Goal: Task Accomplishment & Management: Manage account settings

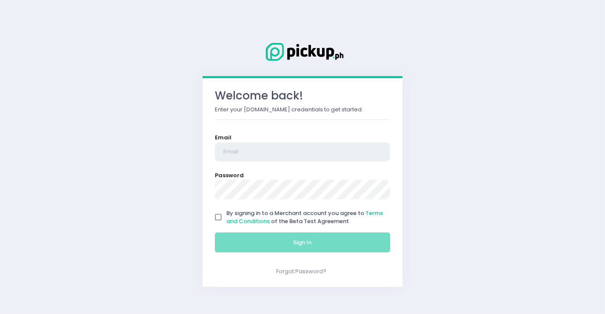
click at [281, 151] on input "email" at bounding box center [302, 153] width 175 height 20
type input "[DOMAIN_NAME][EMAIL_ADDRESS][DOMAIN_NAME]"
click at [226, 217] on input "By signing in to a Merchant account you agree to Terms and Conditions of the Be…" at bounding box center [218, 217] width 16 height 16
checkbox input "true"
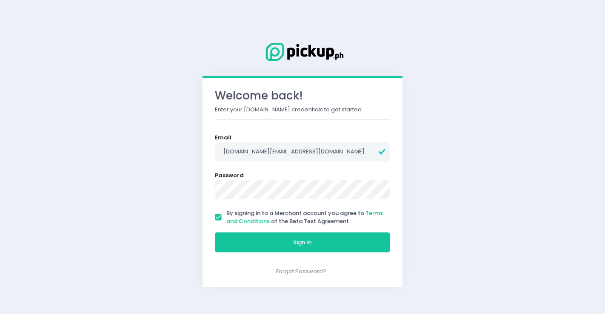
click at [215, 233] on button "Sign In" at bounding box center [302, 243] width 175 height 20
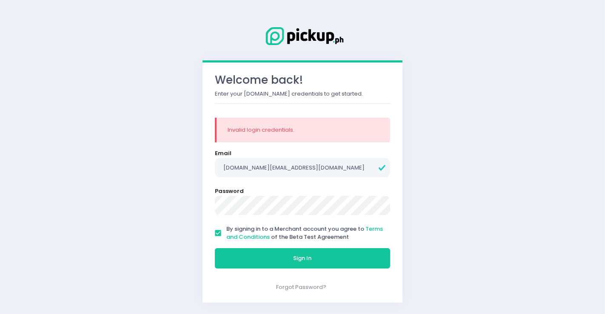
click at [209, 200] on div "Welcome back! Enter your [DOMAIN_NAME] credentials to get started. Invalid logi…" at bounding box center [303, 183] width 200 height 240
click at [208, 200] on div "Welcome back! Enter your [DOMAIN_NAME] credentials to get started. Invalid logi…" at bounding box center [303, 183] width 200 height 240
click at [183, 199] on div "Welcome back! Enter your [DOMAIN_NAME] credentials to get started. Invalid logi…" at bounding box center [302, 157] width 605 height 314
click at [215, 248] on button "Sign In" at bounding box center [302, 258] width 175 height 20
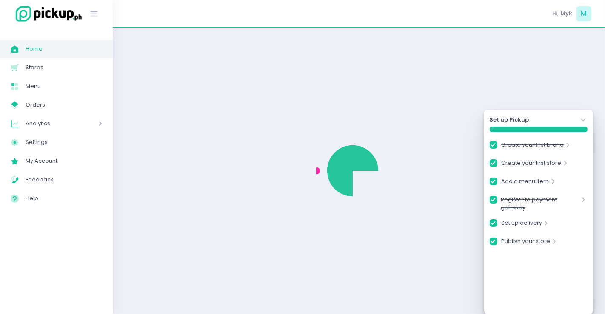
checkbox input "true"
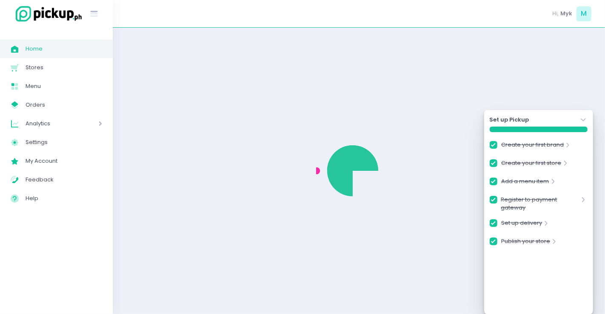
checkbox input "true"
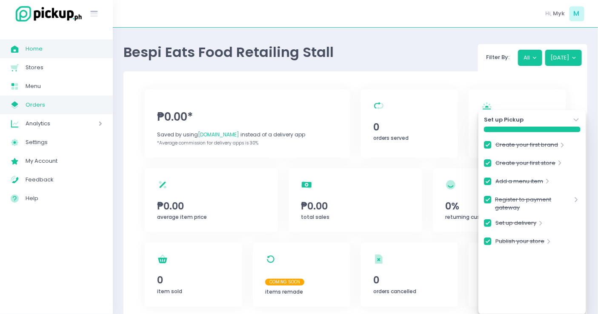
click at [34, 108] on span "Orders" at bounding box center [64, 105] width 77 height 11
checkbox input "true"
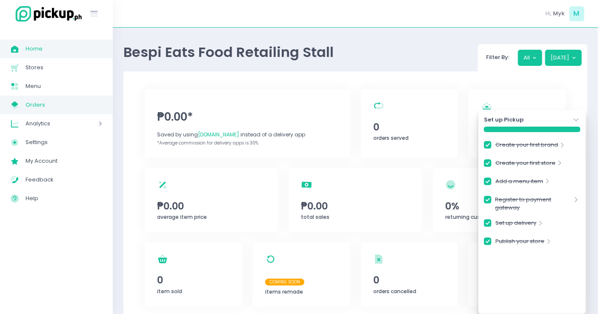
checkbox input "true"
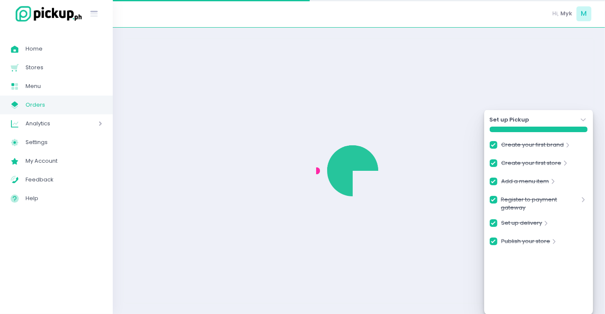
checkbox input "true"
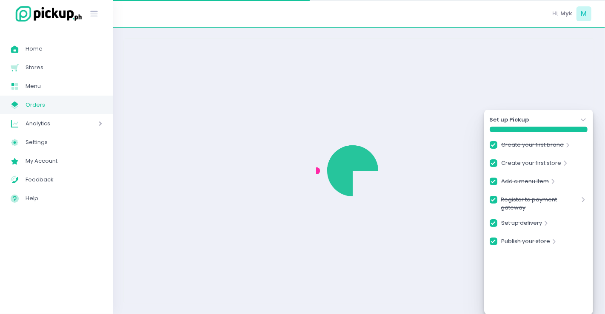
checkbox input "true"
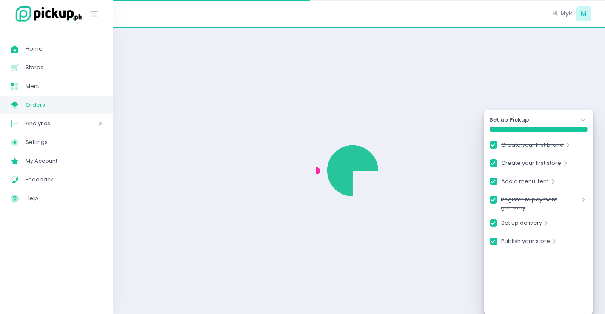
checkbox input "true"
